Goal: Transaction & Acquisition: Purchase product/service

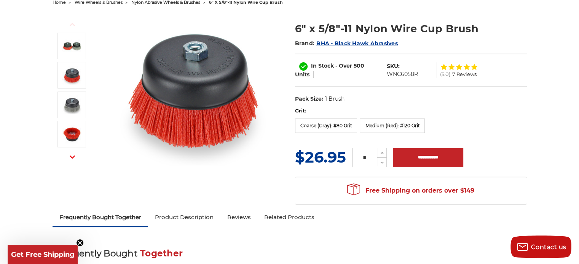
scroll to position [87, 0]
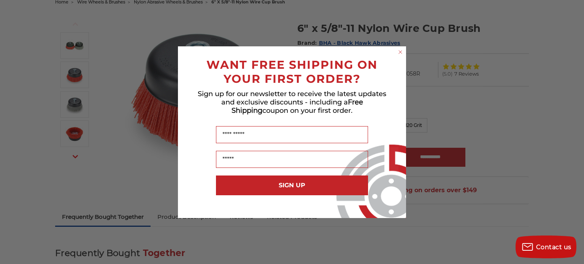
click at [401, 53] on icon "Close dialog" at bounding box center [400, 52] width 3 height 3
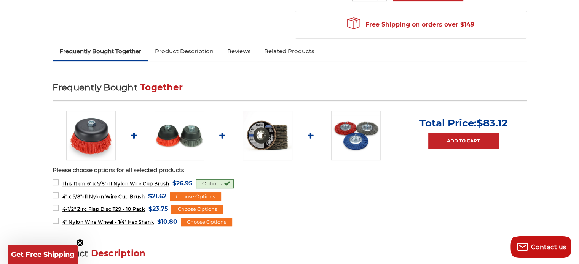
scroll to position [258, 0]
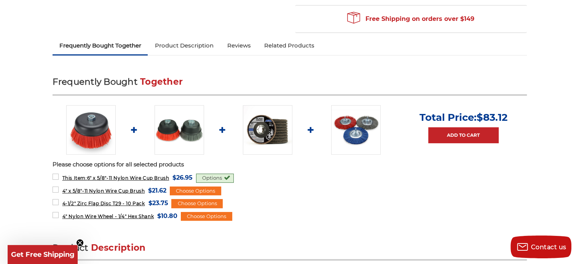
click at [268, 124] on img at bounding box center [267, 129] width 49 height 49
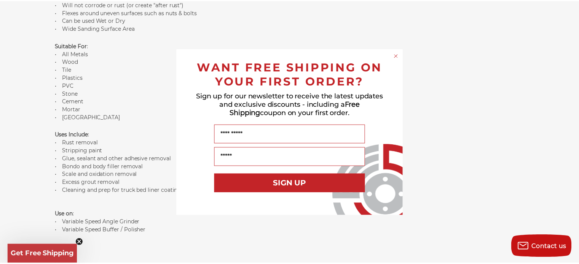
scroll to position [730, 0]
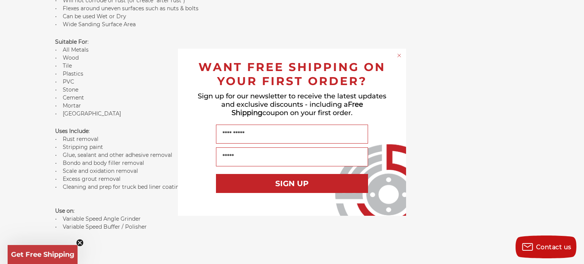
click at [400, 54] on circle "Close dialog" at bounding box center [399, 55] width 7 height 7
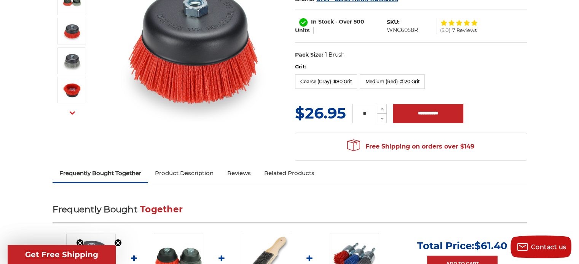
scroll to position [0, 0]
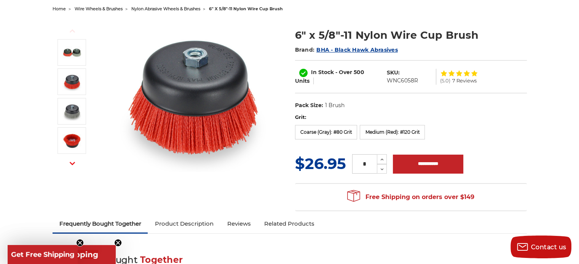
scroll to position [81, 0]
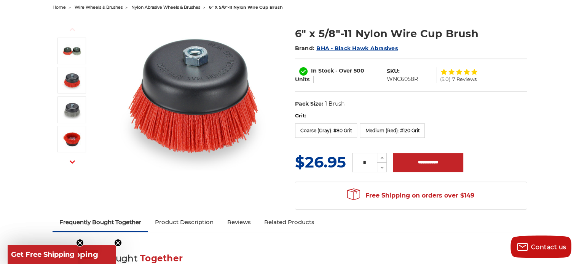
click at [454, 70] on div at bounding box center [459, 72] width 38 height 6
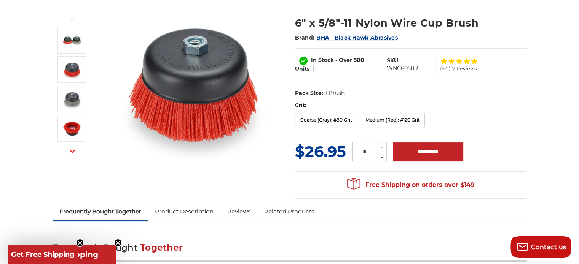
scroll to position [0, 0]
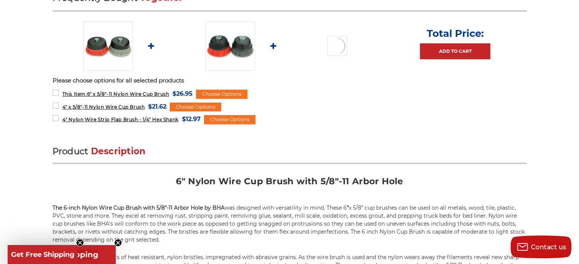
scroll to position [377, 0]
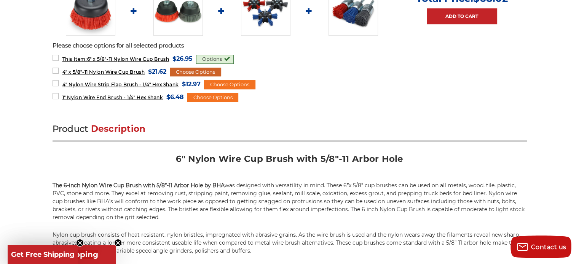
click at [193, 70] on div "Choose Options" at bounding box center [195, 72] width 51 height 9
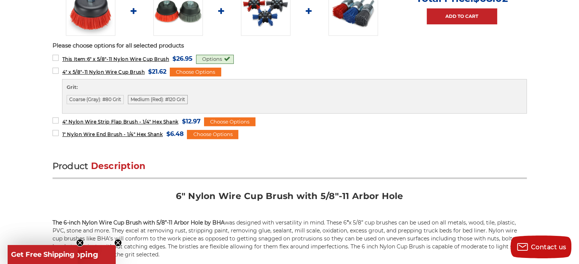
click at [142, 96] on label "Medium (Red): #120 Grit" at bounding box center [158, 99] width 60 height 9
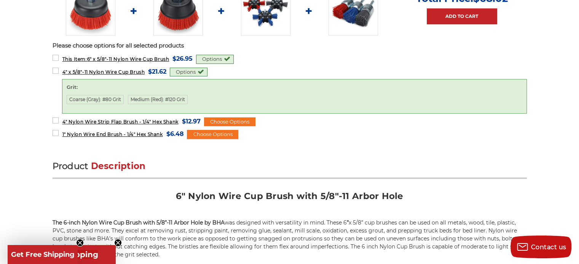
click at [226, 57] on div "Options" at bounding box center [215, 59] width 38 height 9
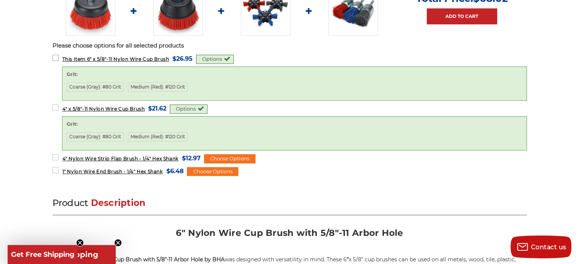
click at [56, 56] on label "This Item: 6" x 5/8"-11 Nylon Wire Cup Brush MSRP: Was: Now: $26.95 (You save )" at bounding box center [123, 59] width 140 height 10
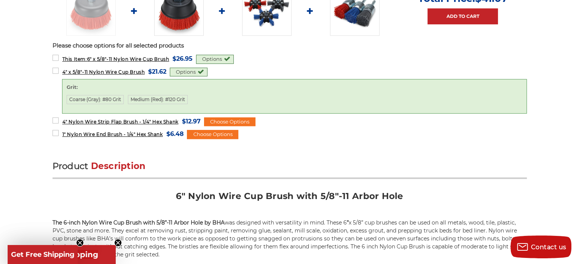
click at [227, 57] on div "Options" at bounding box center [215, 59] width 38 height 9
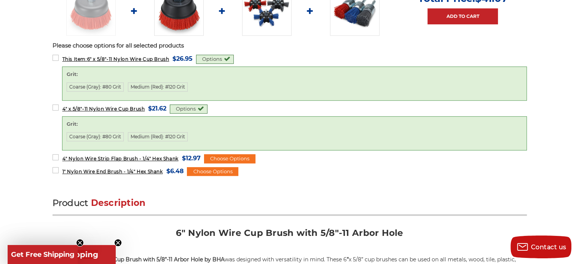
click at [106, 71] on label "Grit:" at bounding box center [294, 75] width 455 height 8
click at [103, 72] on label "Grit:" at bounding box center [294, 75] width 455 height 8
click at [264, 54] on form "This Item: 6" x 5/8"-11 Nylon Wire Cup Brush MSRP: Was: Now: $26.95 (You save )…" at bounding box center [290, 77] width 474 height 47
click at [57, 154] on label "4" Nylon Wire Strip Flap Brush - 1/4" Hex Shank MSRP: Was: Now: $12.97 (You sav…" at bounding box center [127, 158] width 148 height 10
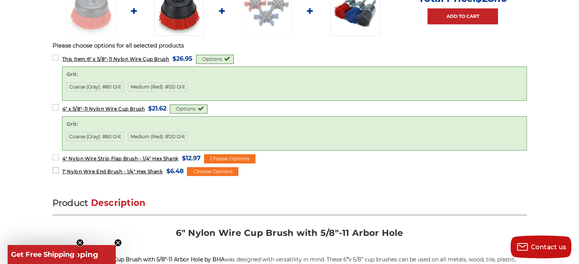
click at [58, 167] on label "1" Nylon Wire End Brush - 1/4" Hex Shank MSRP: Was: Now: $6.48 (You save )" at bounding box center [118, 171] width 131 height 10
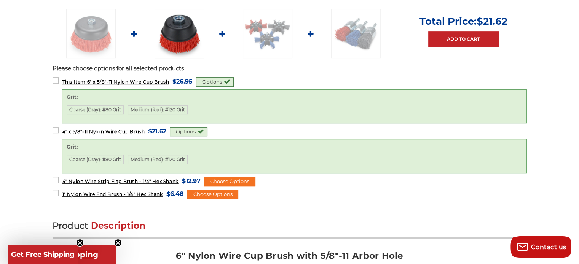
scroll to position [356, 0]
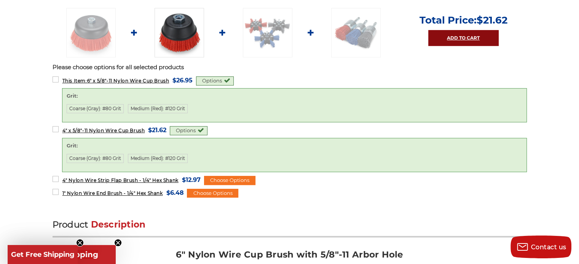
click at [456, 33] on link "Add to Cart" at bounding box center [463, 38] width 70 height 16
